Goal: Check status: Check status

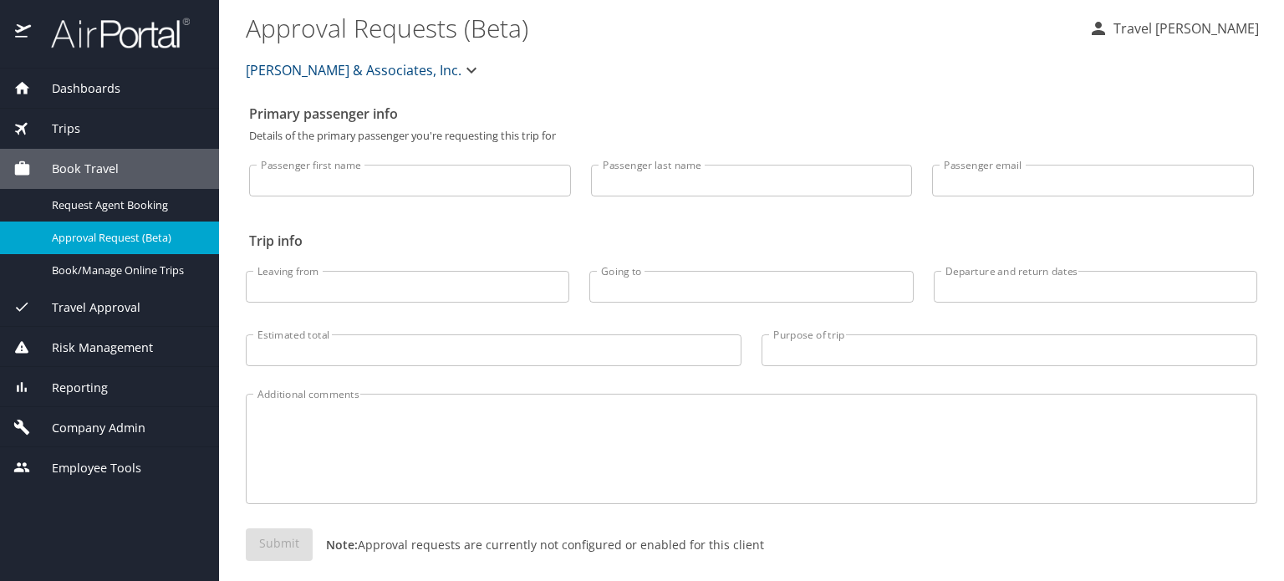
select select "US"
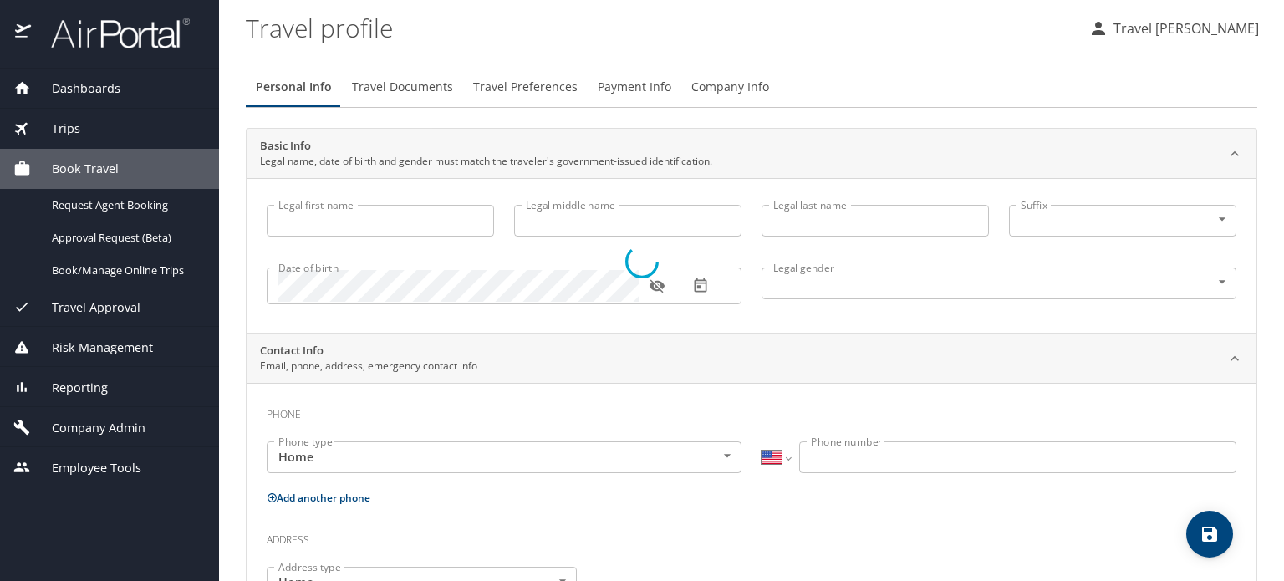
click at [111, 85] on div at bounding box center [642, 261] width 1284 height 639
type input "Travel"
type input "[PERSON_NAME]"
type input "Undisclosed"
select select "US"
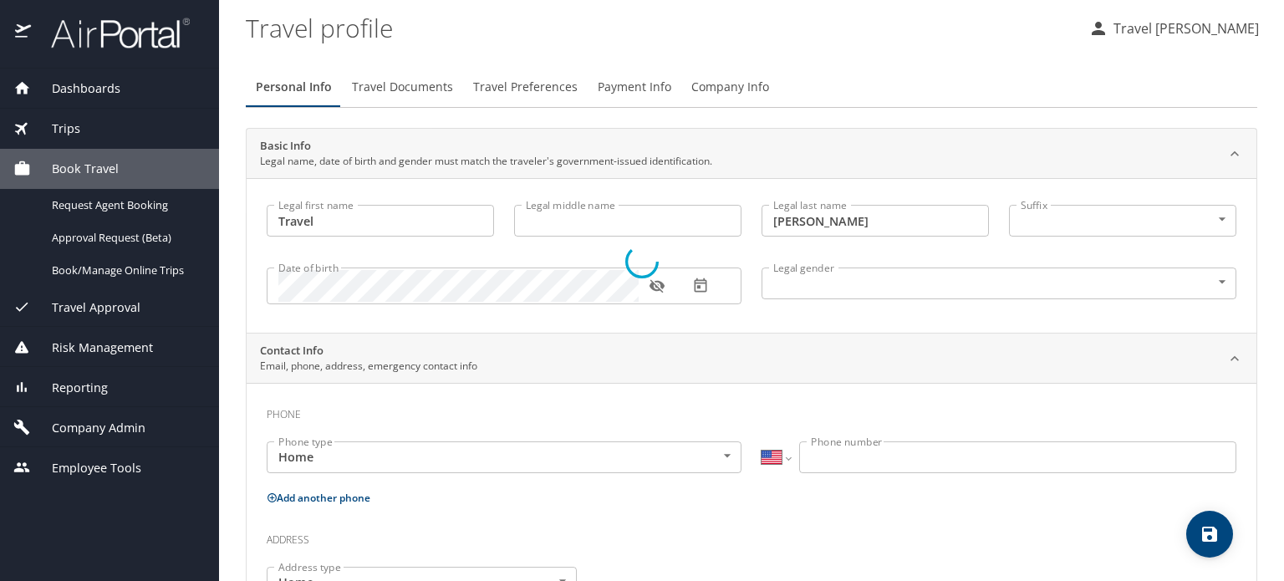
select select "US"
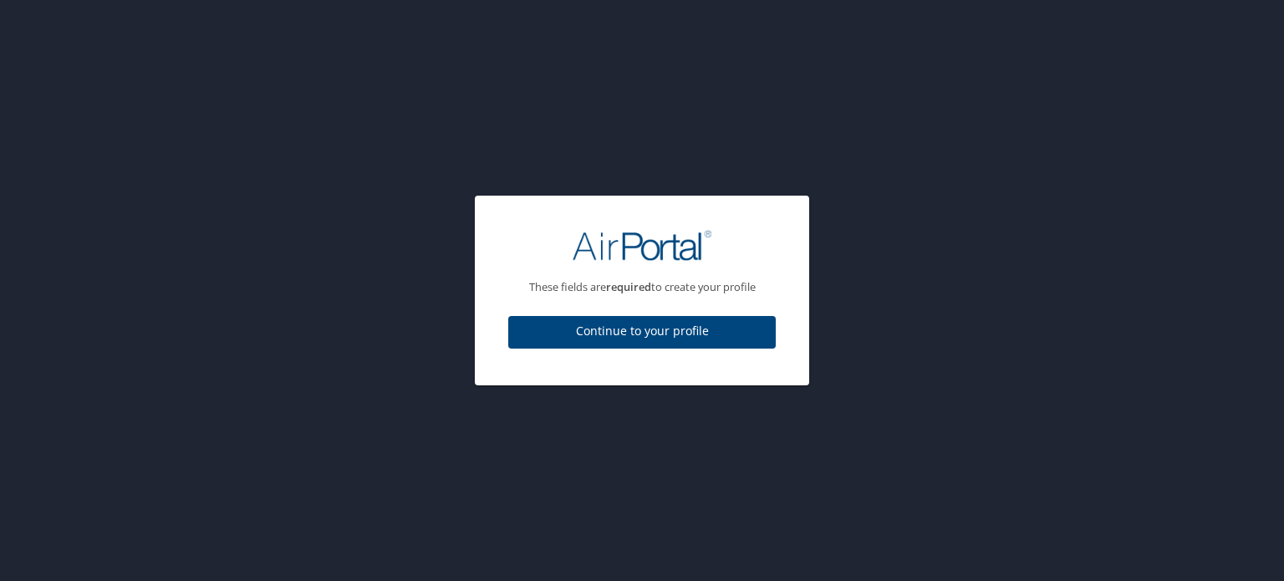
click at [667, 338] on span "Continue to your profile" at bounding box center [641, 331] width 241 height 21
select select "US"
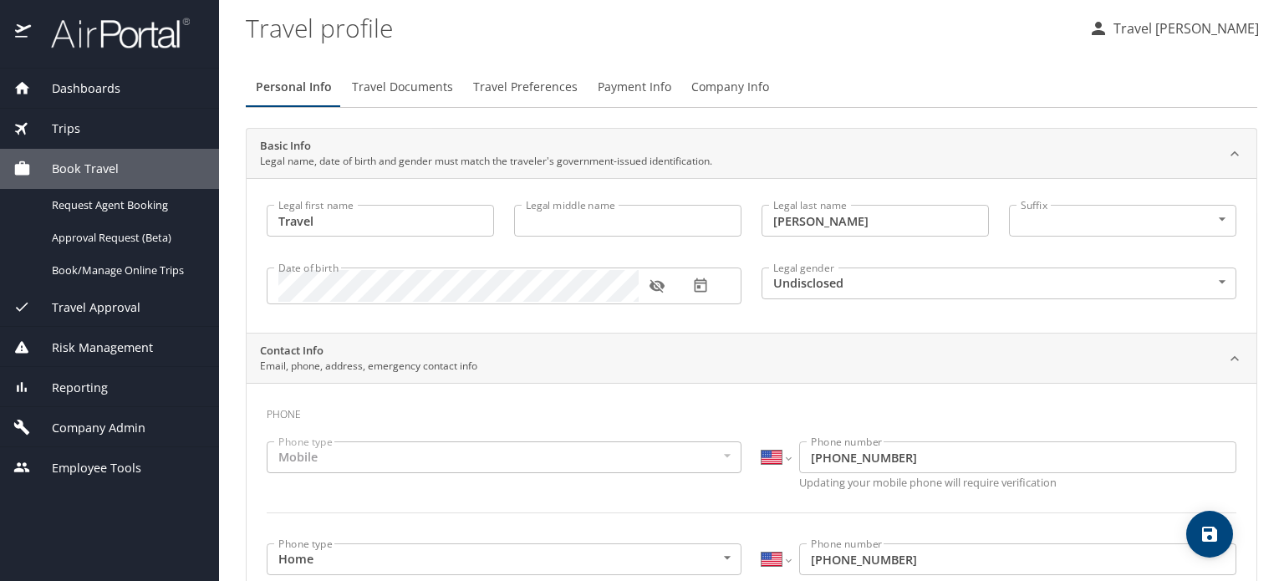
click at [91, 86] on span "Dashboards" at bounding box center [75, 88] width 89 height 18
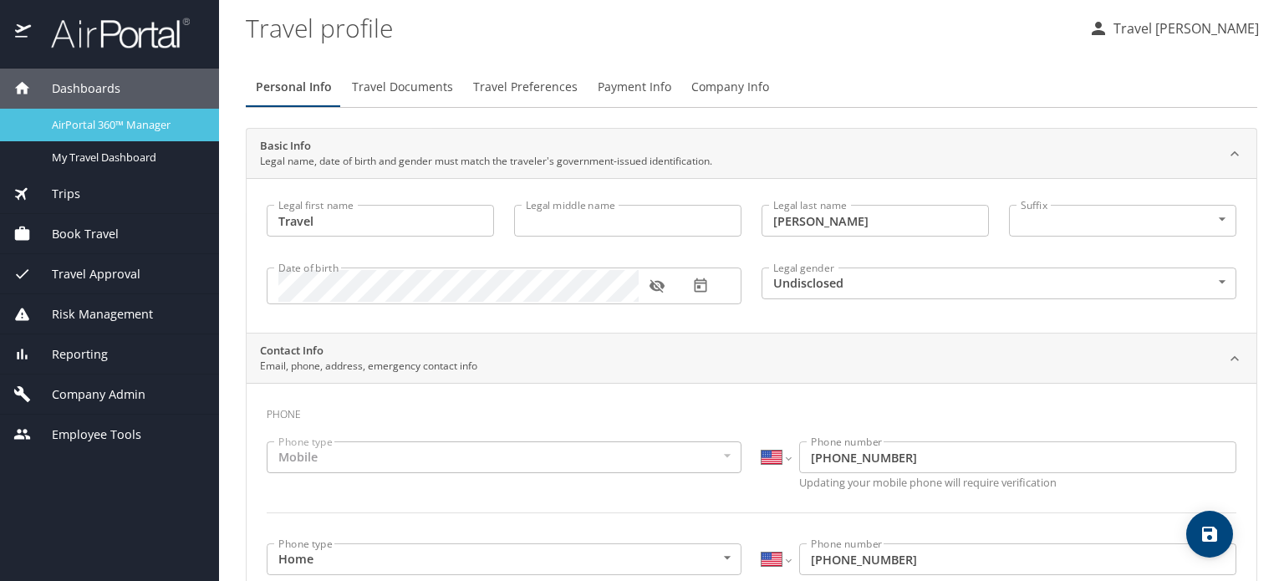
click at [84, 119] on span "AirPortal 360™ Manager" at bounding box center [125, 125] width 147 height 16
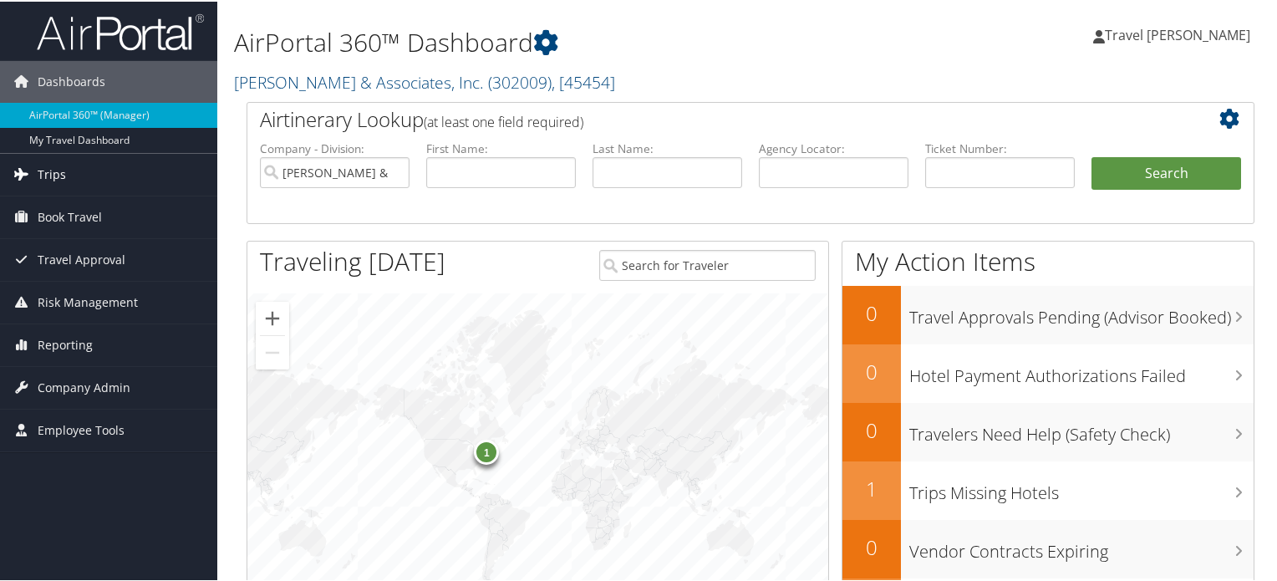
click at [62, 174] on span "Trips" at bounding box center [52, 173] width 28 height 42
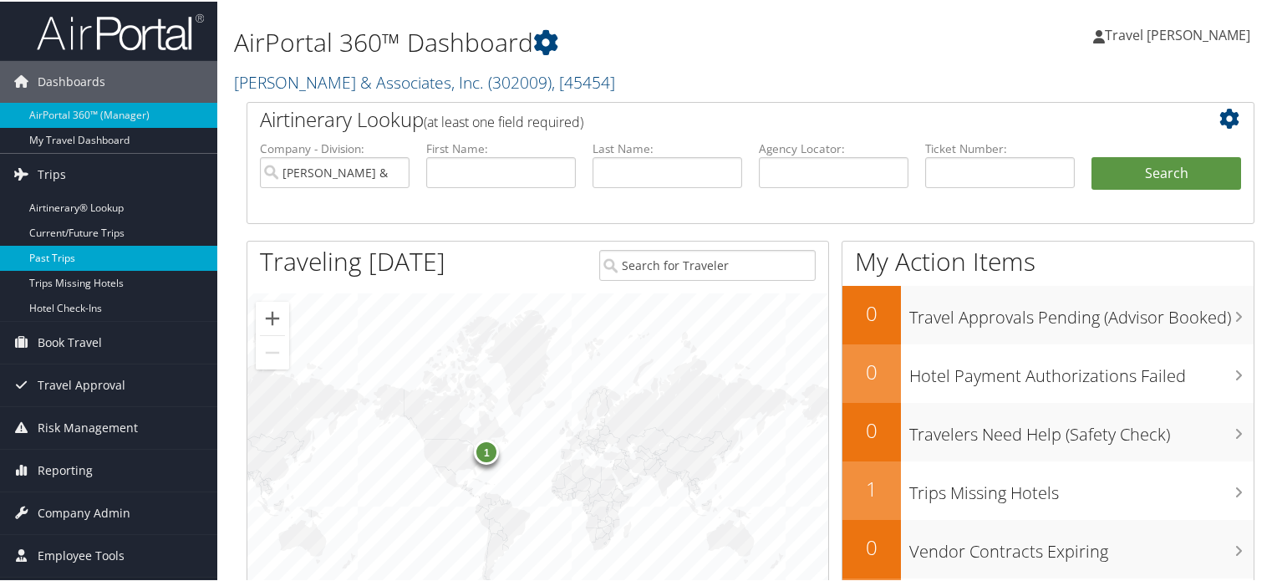
click at [61, 253] on link "Past Trips" at bounding box center [108, 256] width 217 height 25
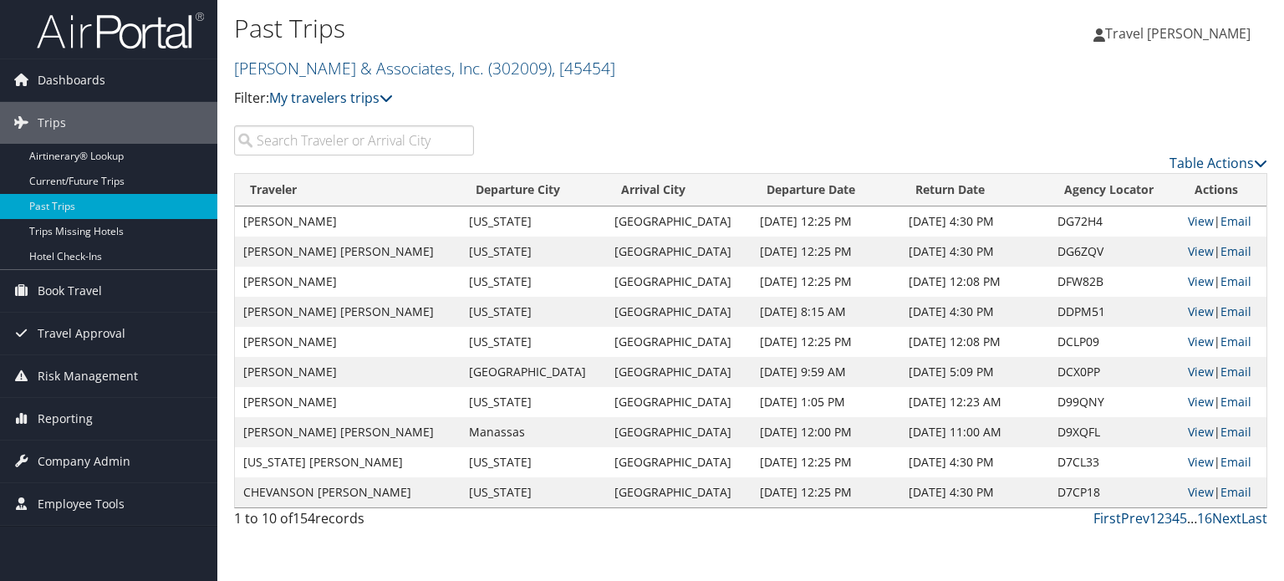
click at [331, 134] on input "search" at bounding box center [354, 140] width 240 height 30
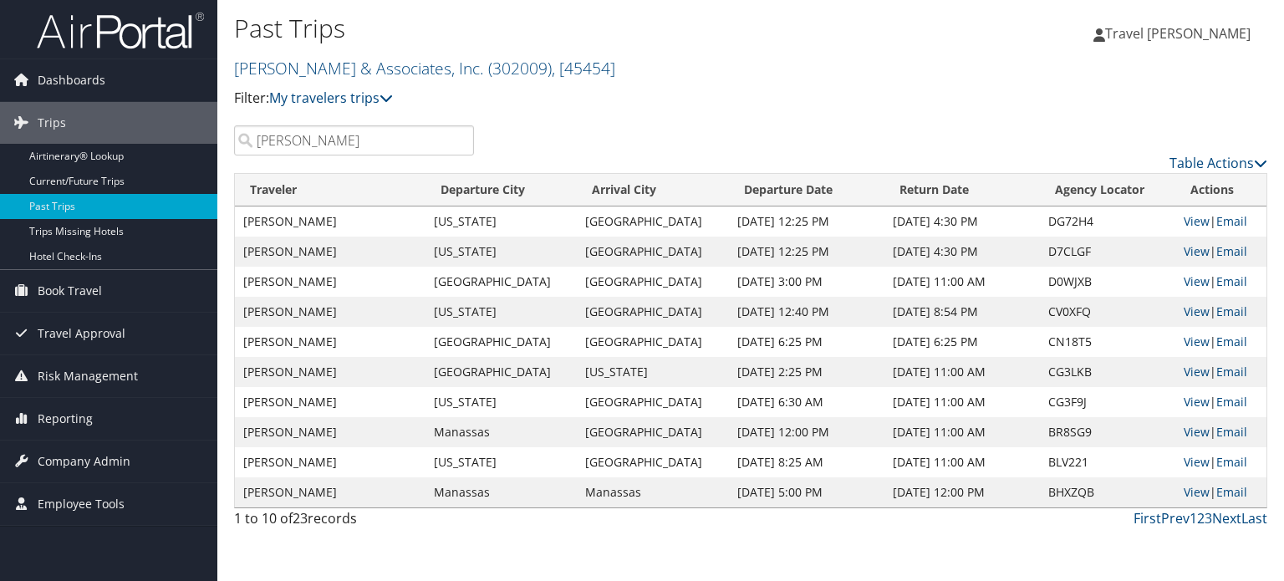
drag, startPoint x: 296, startPoint y: 143, endPoint x: 277, endPoint y: 142, distance: 18.4
click at [277, 142] on input "waller" at bounding box center [354, 140] width 240 height 30
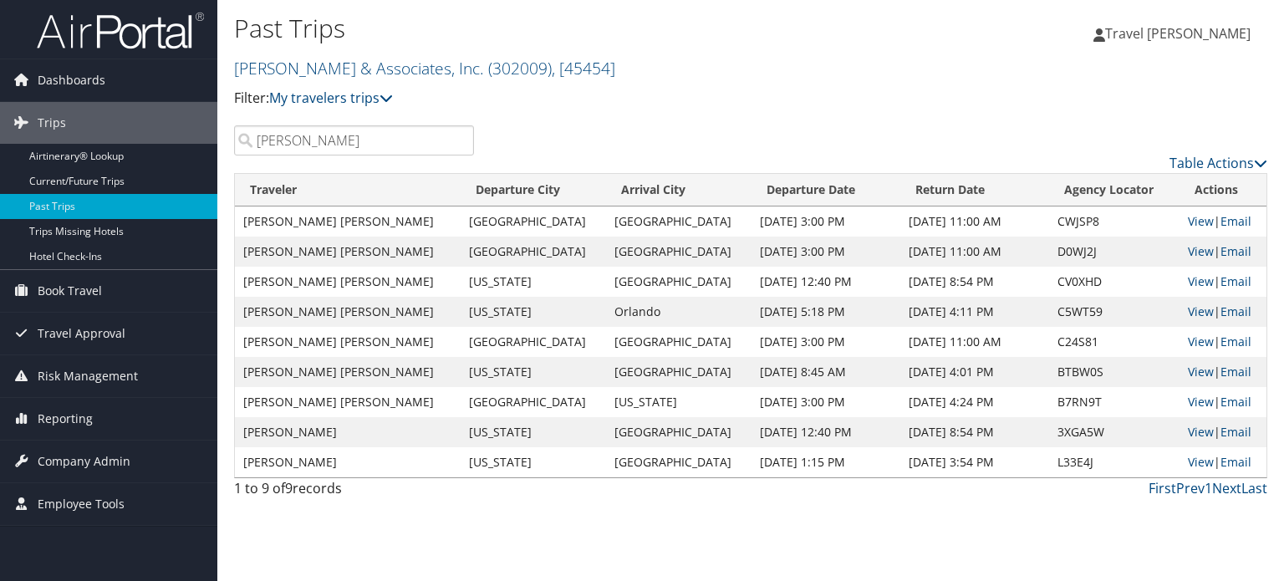
type input "walker"
click at [589, 532] on div "Past Trips Gromelski & Associates, Inc. ( 302009 ) , [ 45454 ] Gromelski & Asso…" at bounding box center [750, 290] width 1066 height 581
